Goal: Task Accomplishment & Management: Manage account settings

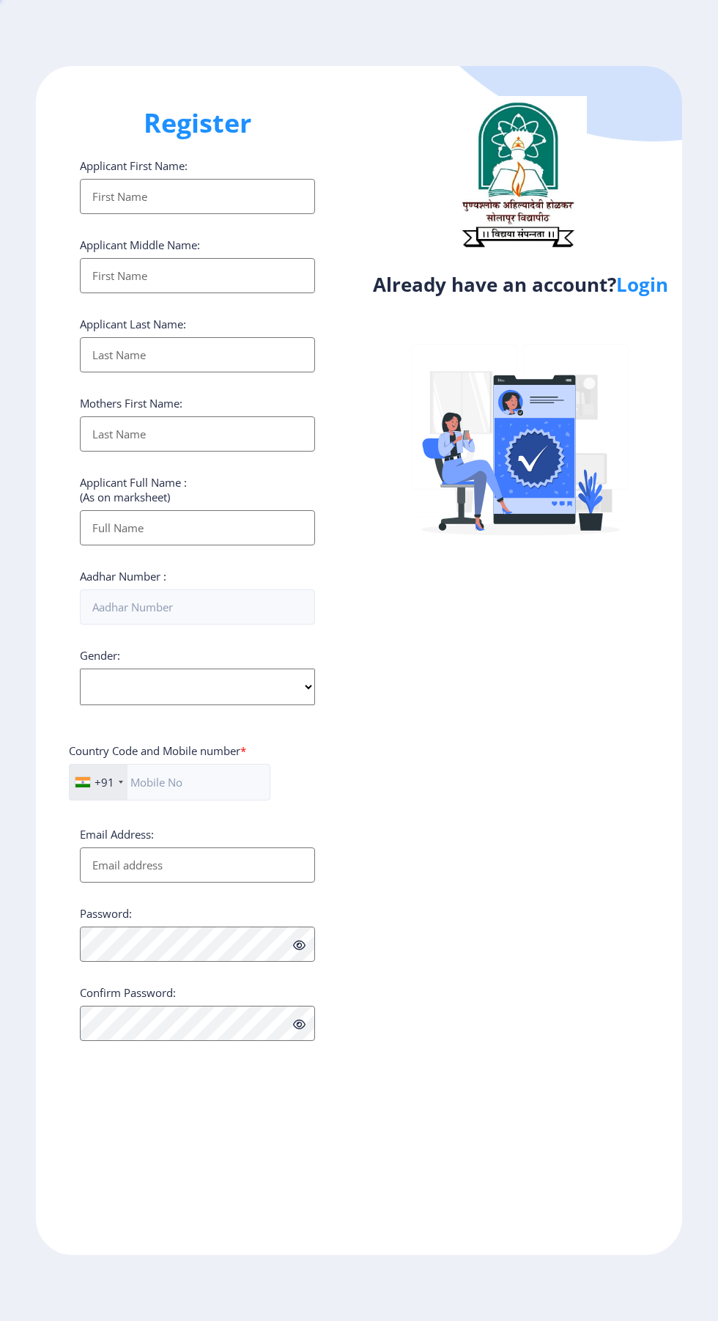
select select
click at [637, 283] on link "Login" at bounding box center [642, 284] width 52 height 26
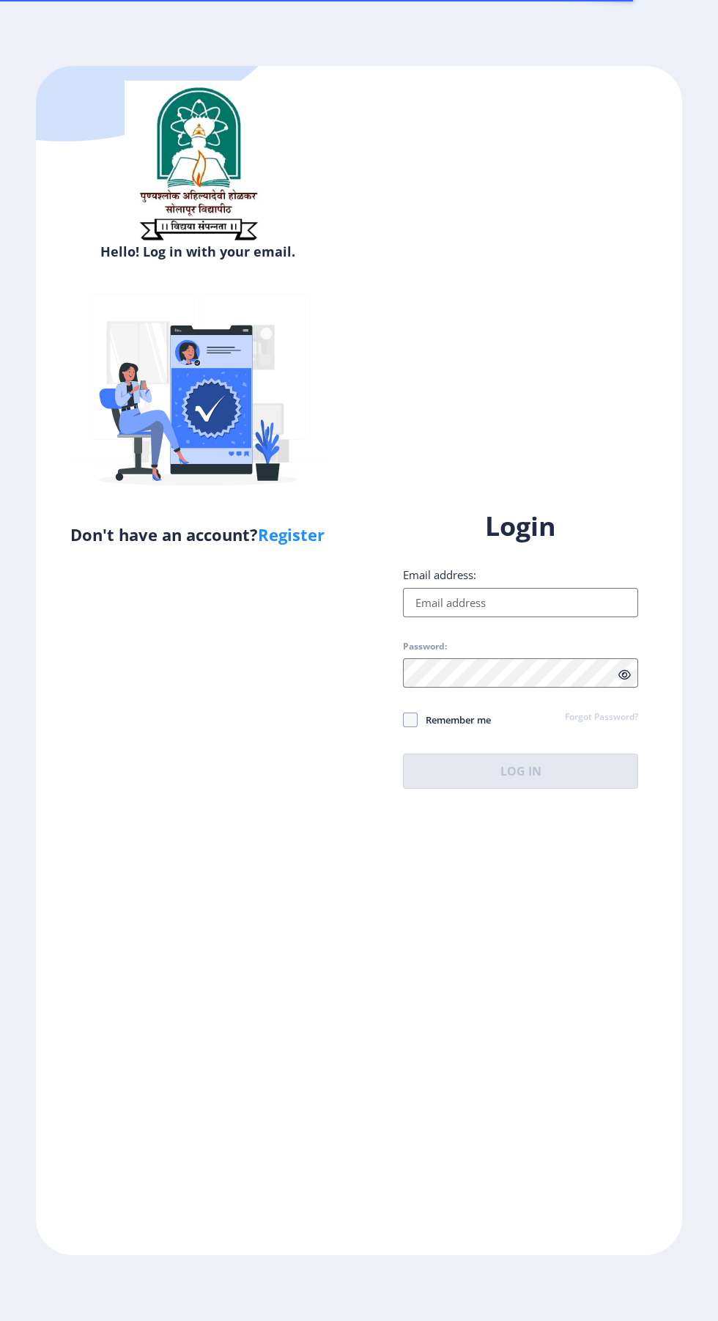
click at [434, 617] on input "Email address:" at bounding box center [520, 602] width 235 height 29
type input "[EMAIL_ADDRESS][DOMAIN_NAME]"
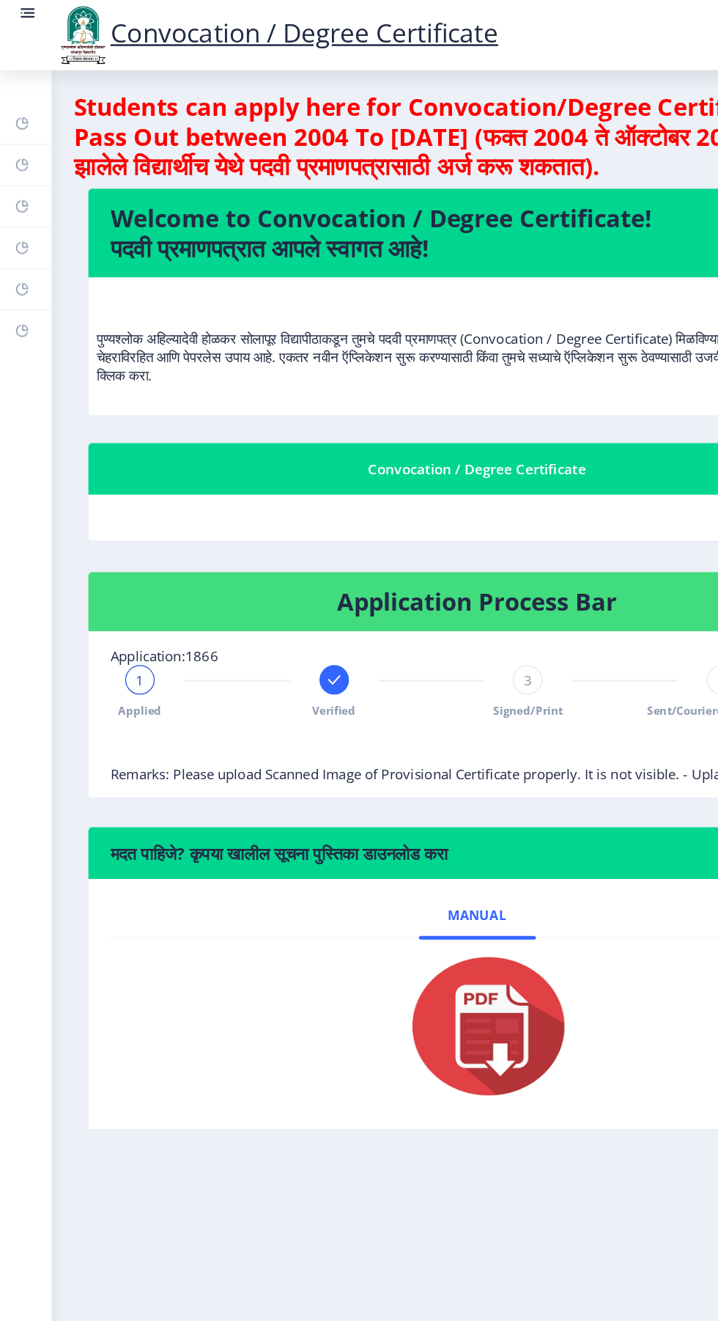
click at [396, 746] on link "Manual" at bounding box center [379, 728] width 93 height 35
click at [380, 830] on img at bounding box center [379, 816] width 147 height 117
click at [413, 815] on img at bounding box center [379, 816] width 147 height 117
